Goal: Information Seeking & Learning: Learn about a topic

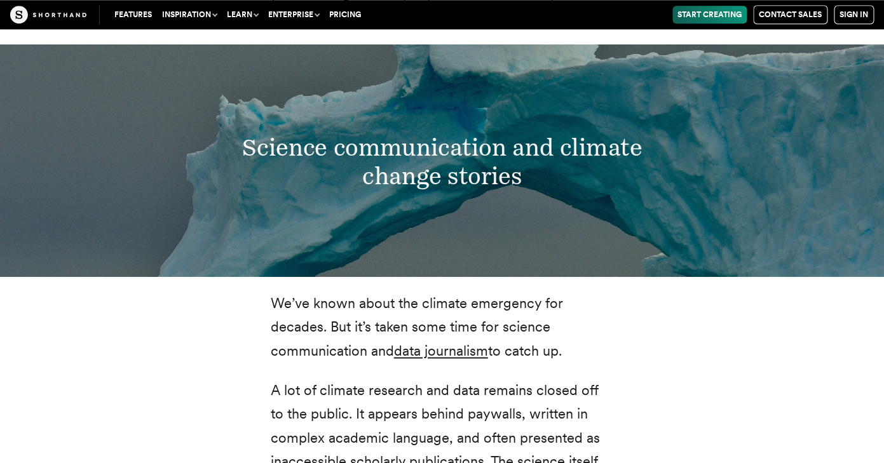
scroll to position [2275, 0]
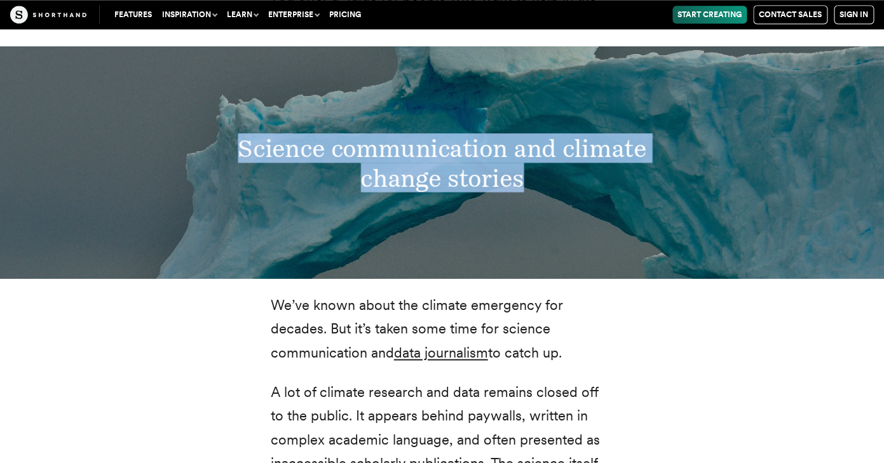
drag, startPoint x: 238, startPoint y: 152, endPoint x: 557, endPoint y: 200, distance: 321.8
click at [557, 200] on div "Science communication and climate change stories" at bounding box center [442, 162] width 884 height 232
copy h3 "Science communication and climate change stories"
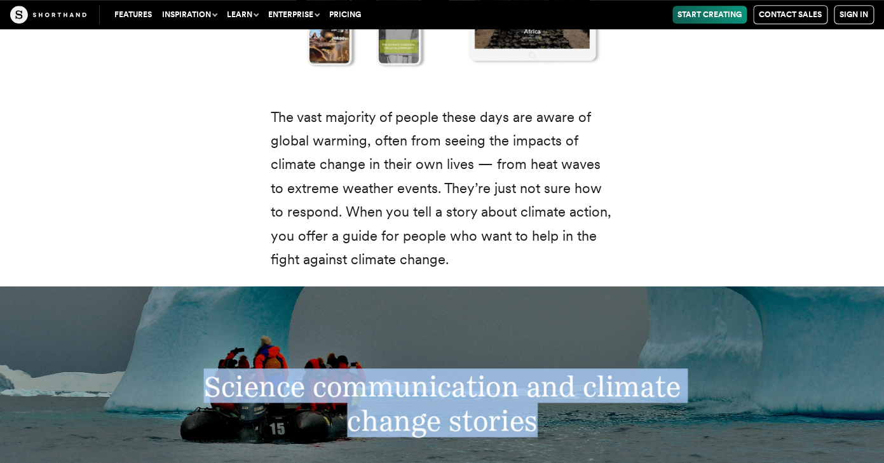
scroll to position [2026, 0]
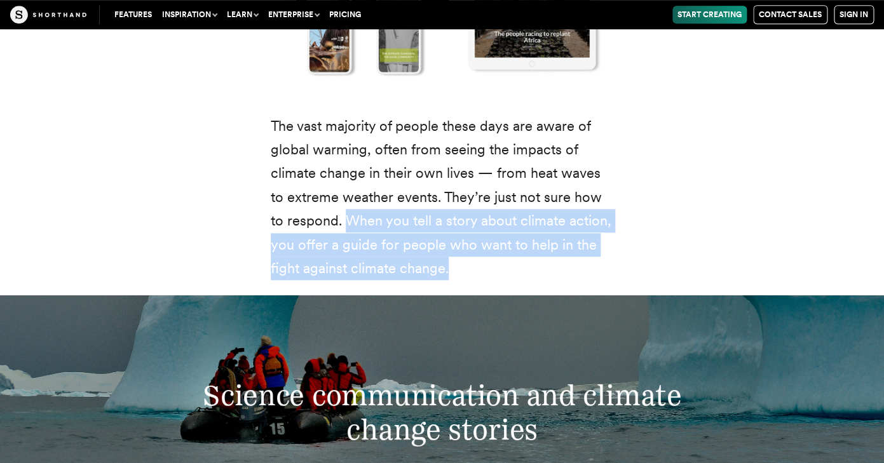
drag, startPoint x: 330, startPoint y: 220, endPoint x: 452, endPoint y: 278, distance: 135.0
click at [452, 278] on p "The vast majority of people these days are aware of global warming, often from …" at bounding box center [442, 197] width 343 height 166
copy p "When you tell a story about climate action, you offer a guide for people who wa…"
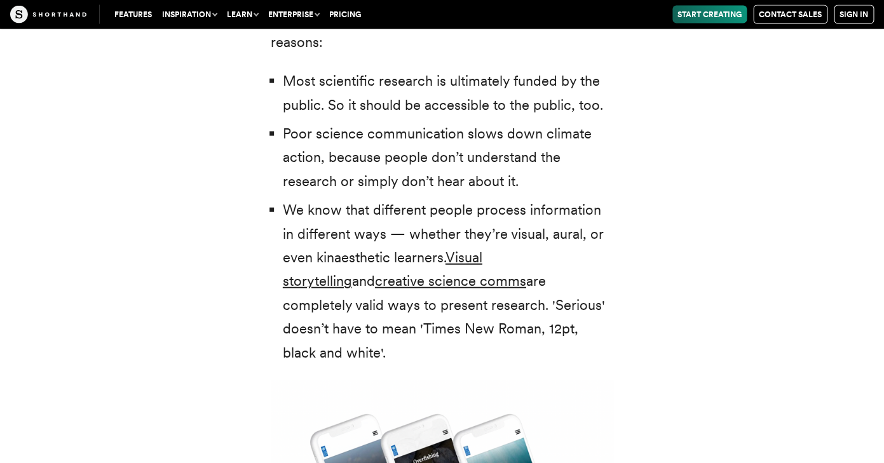
scroll to position [2819, 0]
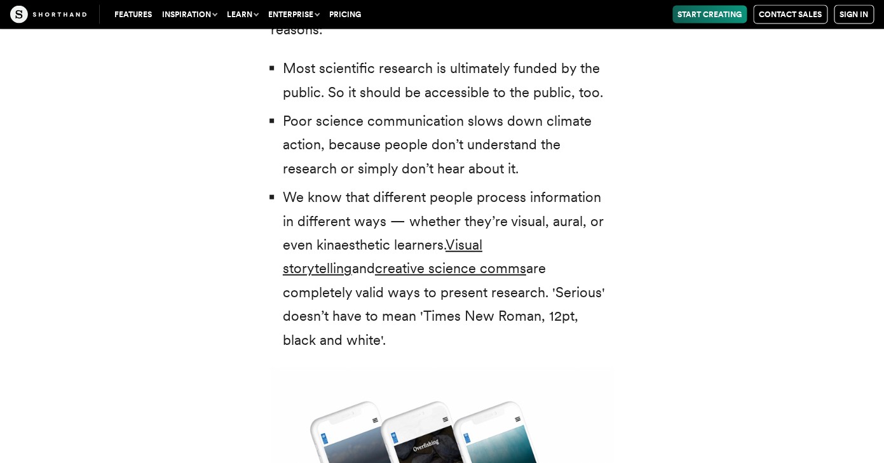
drag, startPoint x: 285, startPoint y: 69, endPoint x: 636, endPoint y: 161, distance: 362.8
copy ul "Most scientific research is ultimately funded by the public. So it should be ac…"
click at [592, 318] on li "We know that different people process information in different ways — whether t…" at bounding box center [448, 269] width 331 height 166
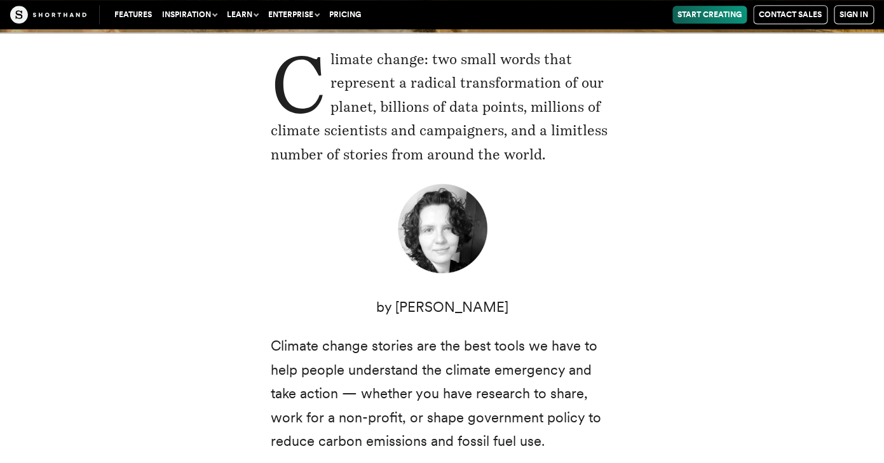
scroll to position [0, 0]
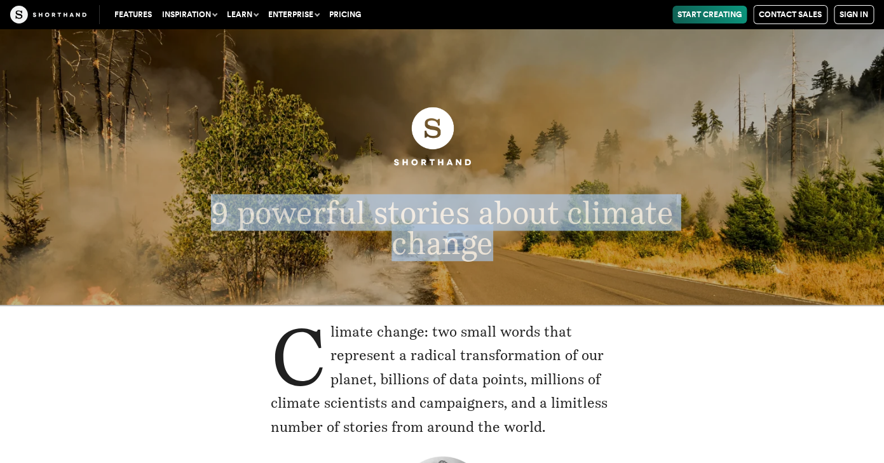
drag, startPoint x: 212, startPoint y: 215, endPoint x: 512, endPoint y: 243, distance: 301.9
click at [514, 245] on p "9 powerful stories about climate change" at bounding box center [442, 227] width 541 height 61
copy span "9 powerful stories about climate change"
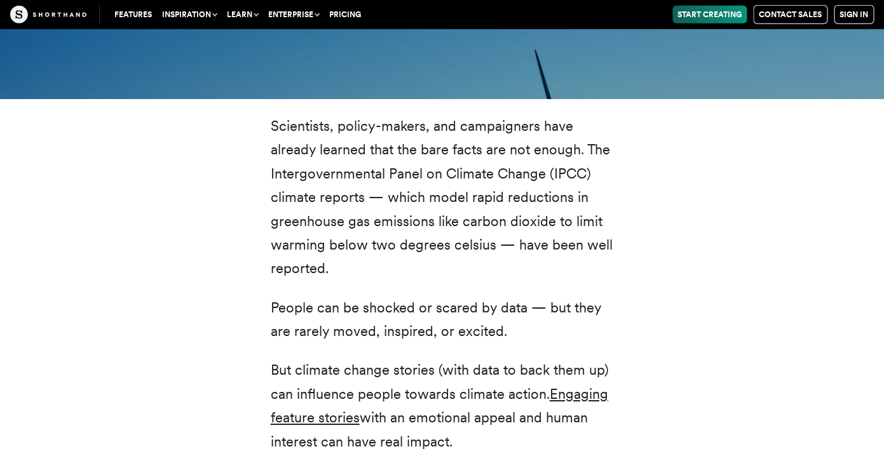
scroll to position [1418, 0]
